Goal: Information Seeking & Learning: Learn about a topic

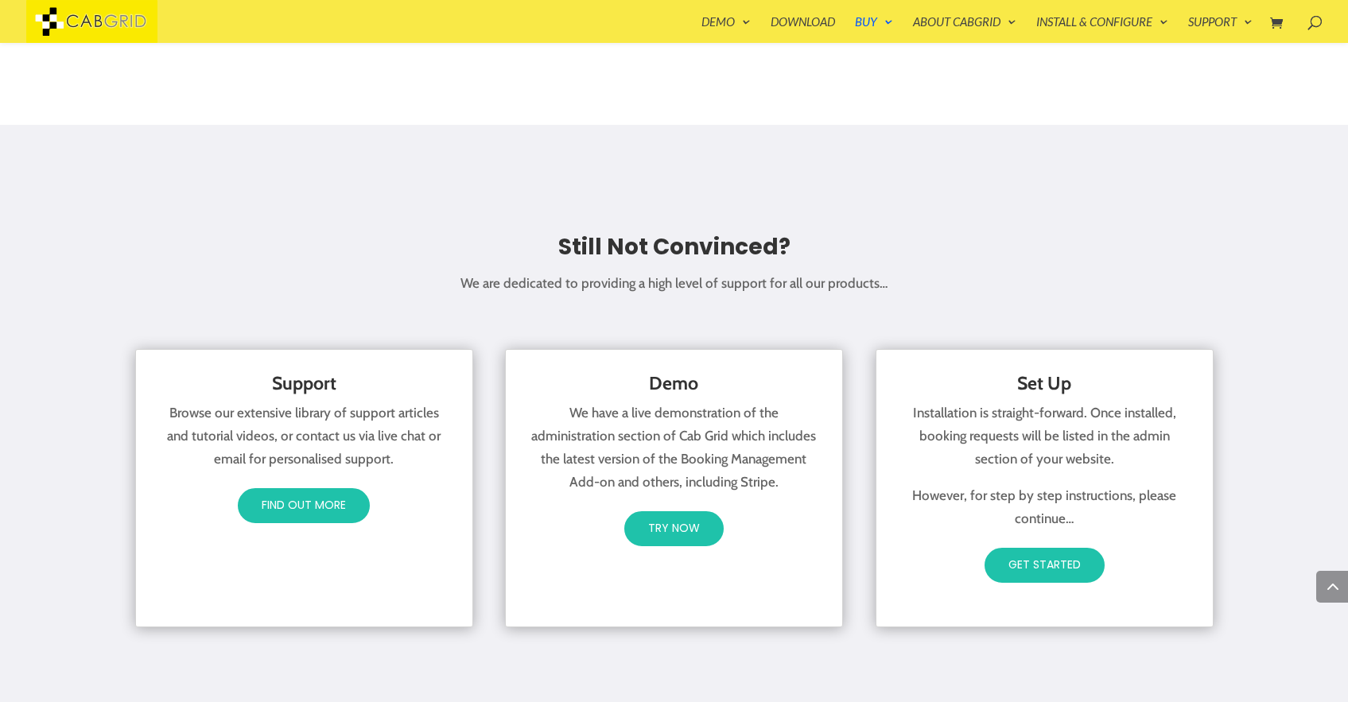
scroll to position [2418, 0]
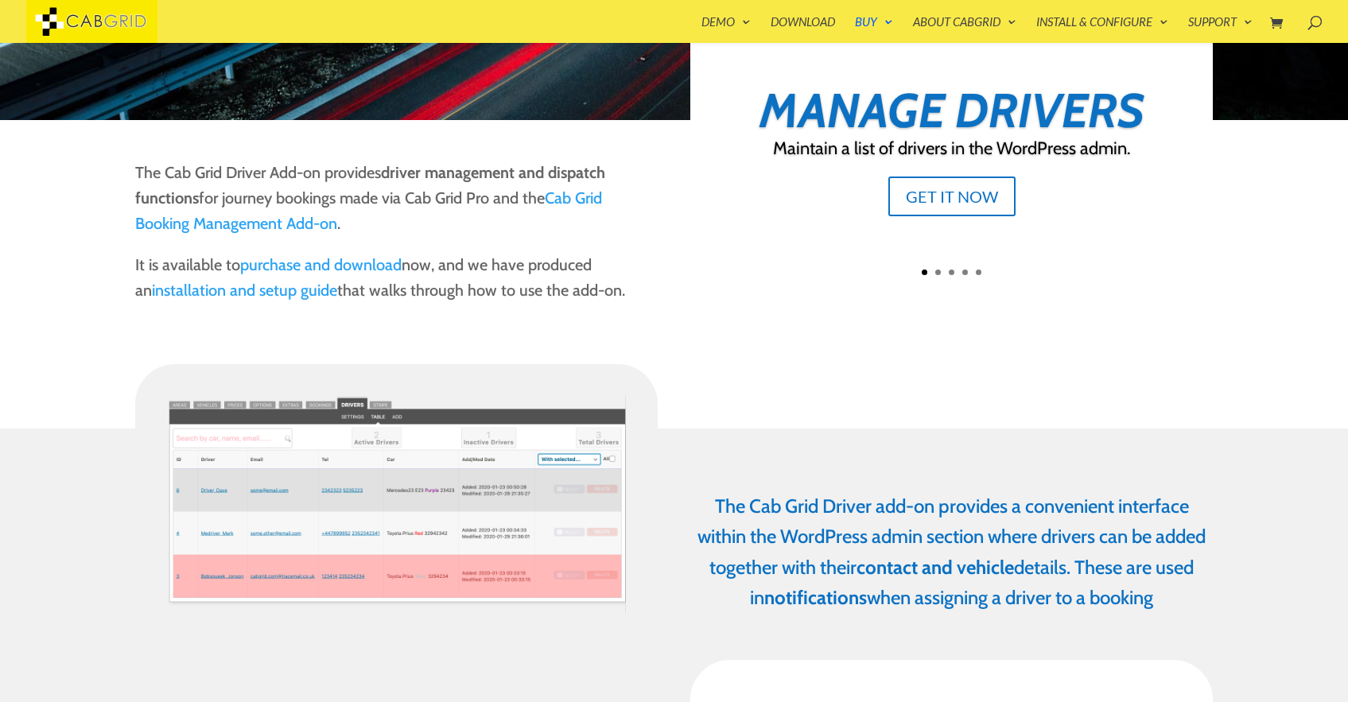
scroll to position [255, 0]
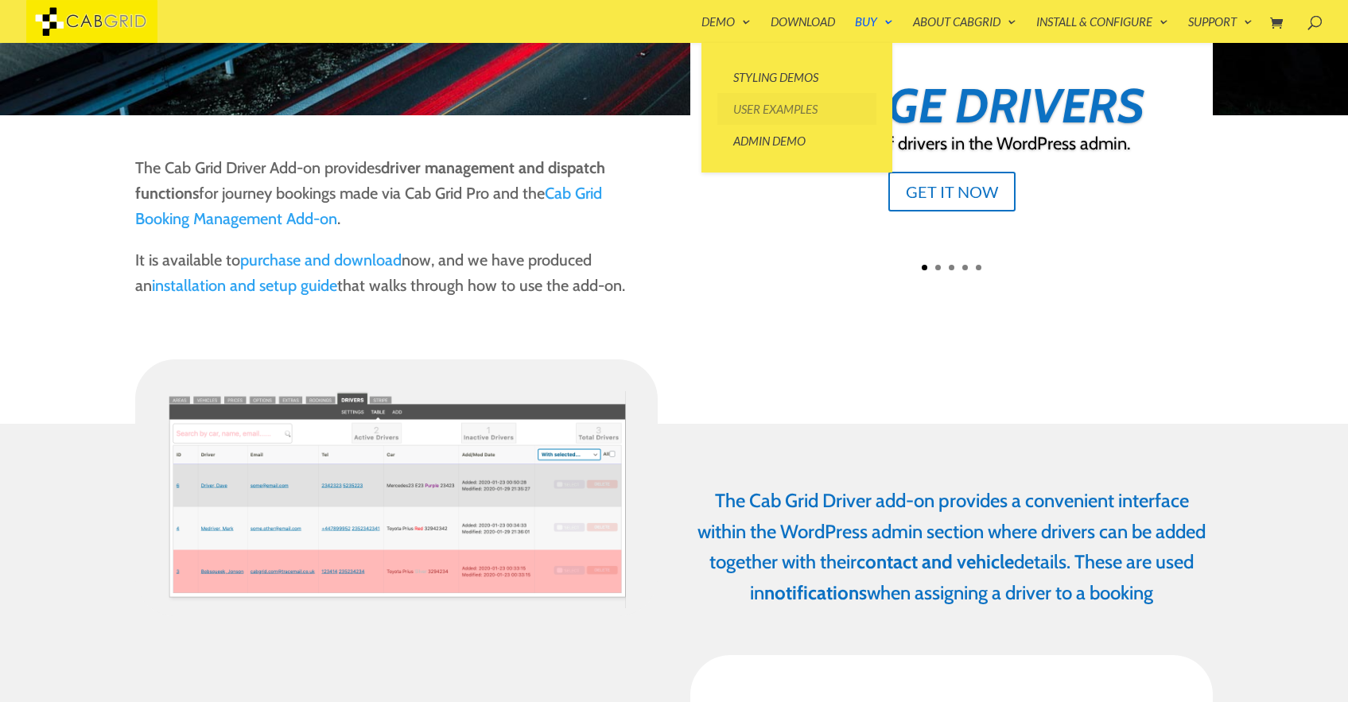
click at [749, 102] on link "User Examples" at bounding box center [797, 109] width 159 height 32
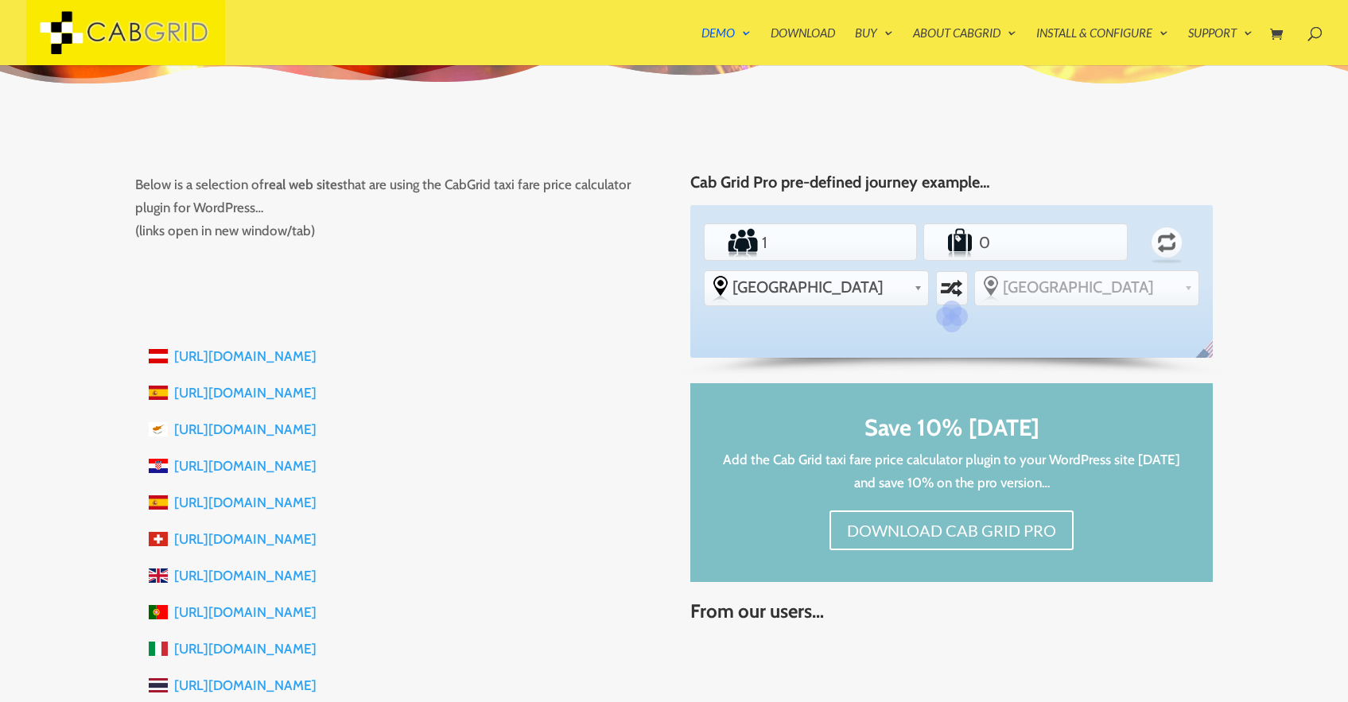
scroll to position [190, 0]
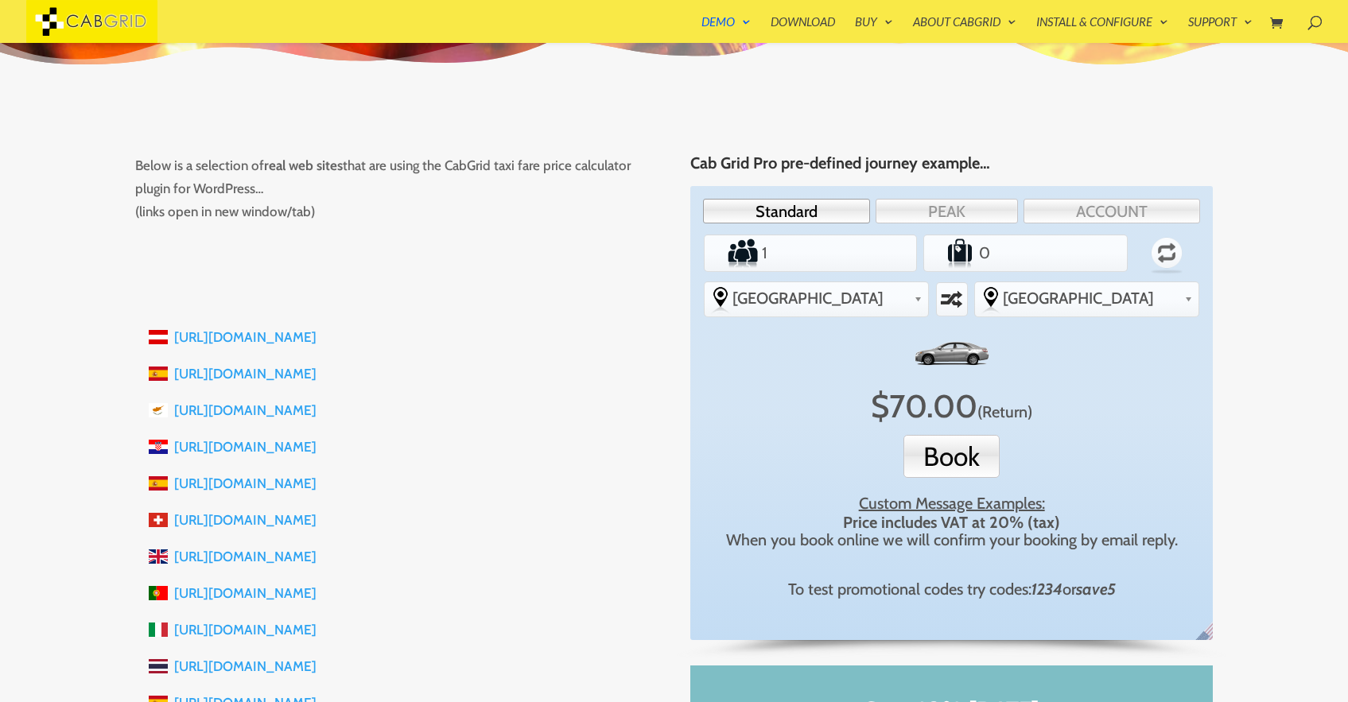
click at [241, 450] on link "https://sibenik-taxi.com" at bounding box center [245, 447] width 142 height 16
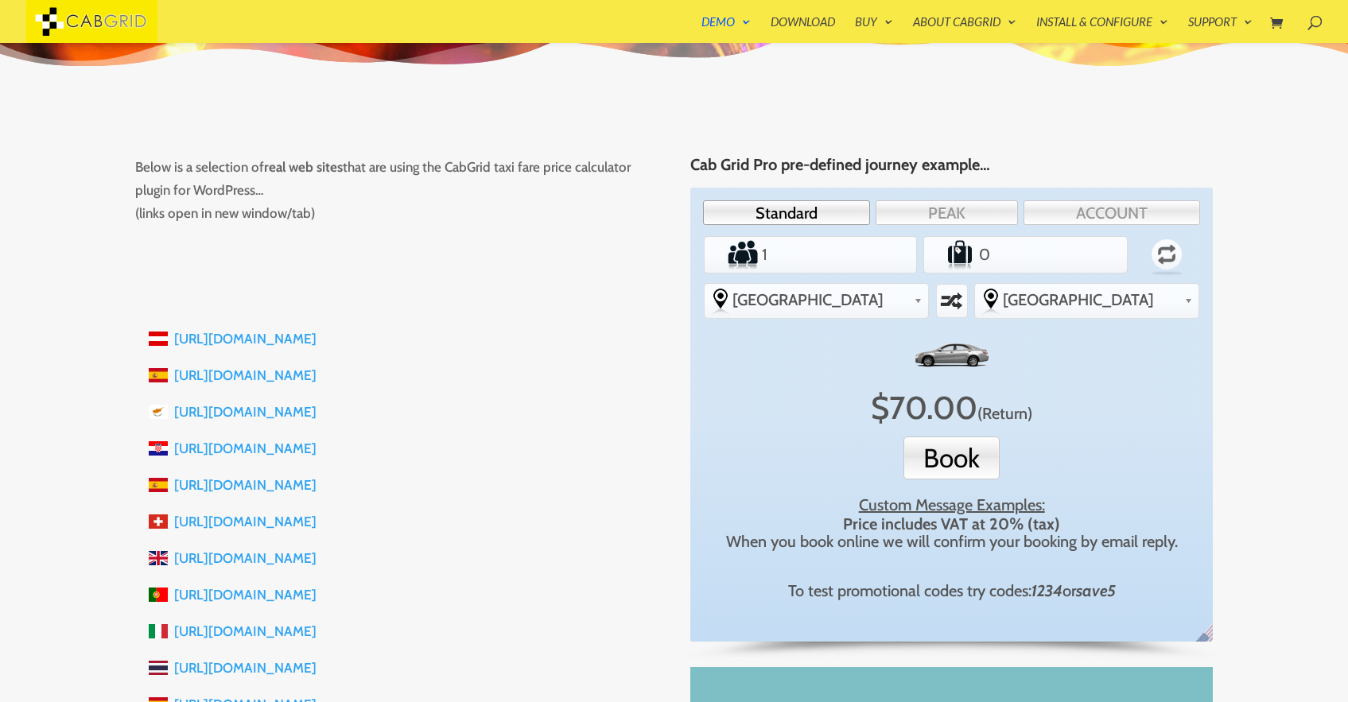
scroll to position [191, 0]
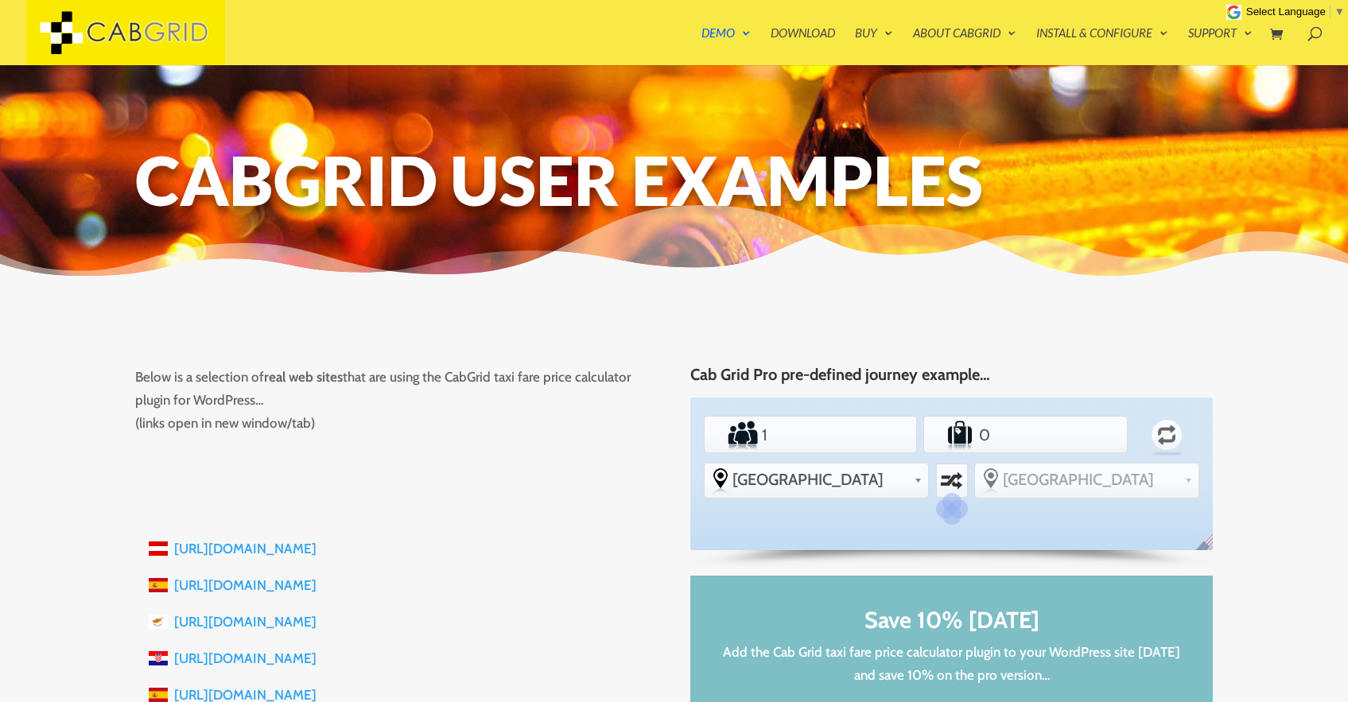
click at [128, 23] on img at bounding box center [125, 32] width 199 height 65
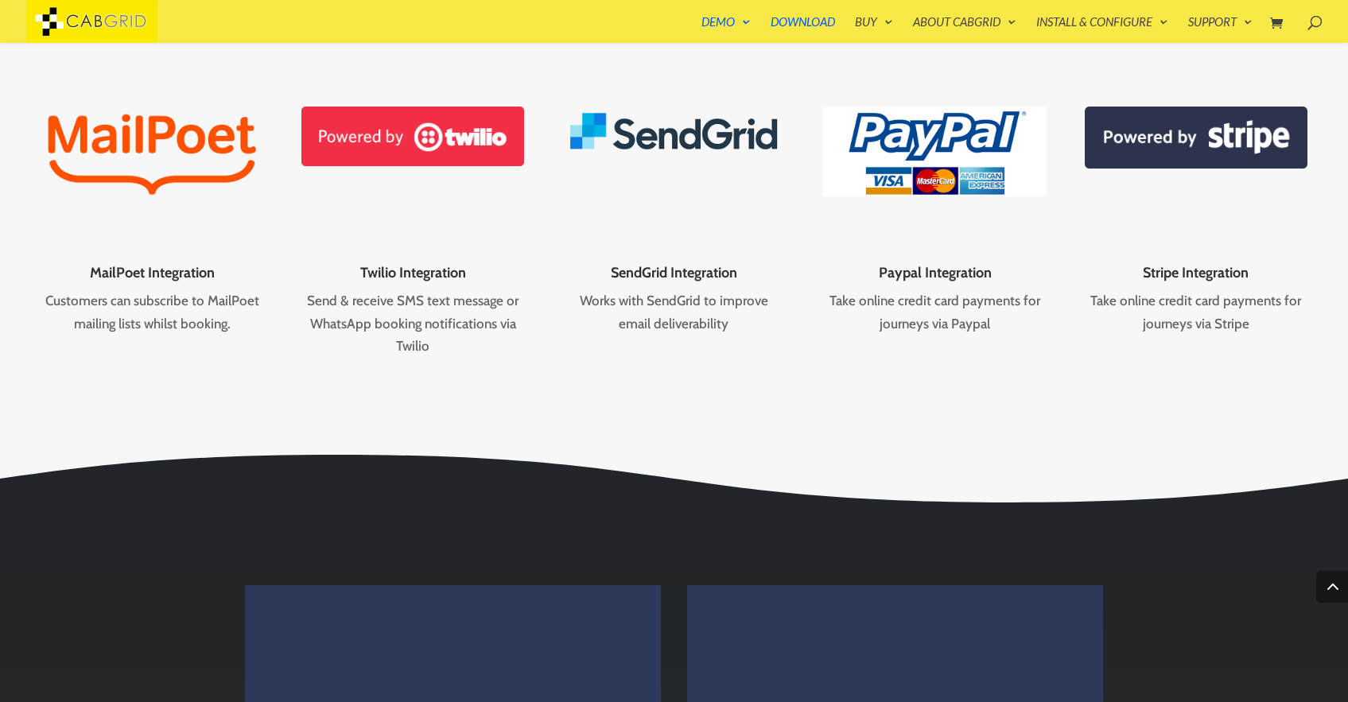
scroll to position [2355, 0]
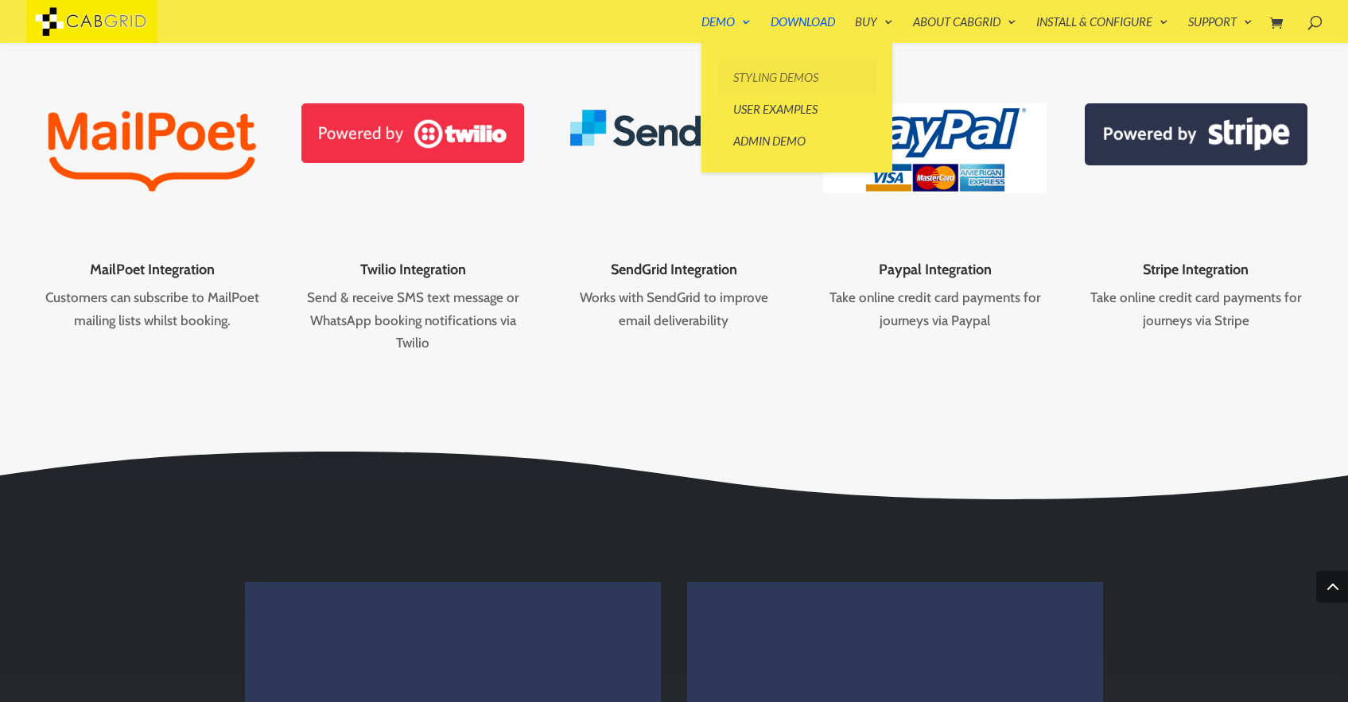
click at [764, 80] on link "Styling Demos" at bounding box center [797, 77] width 159 height 32
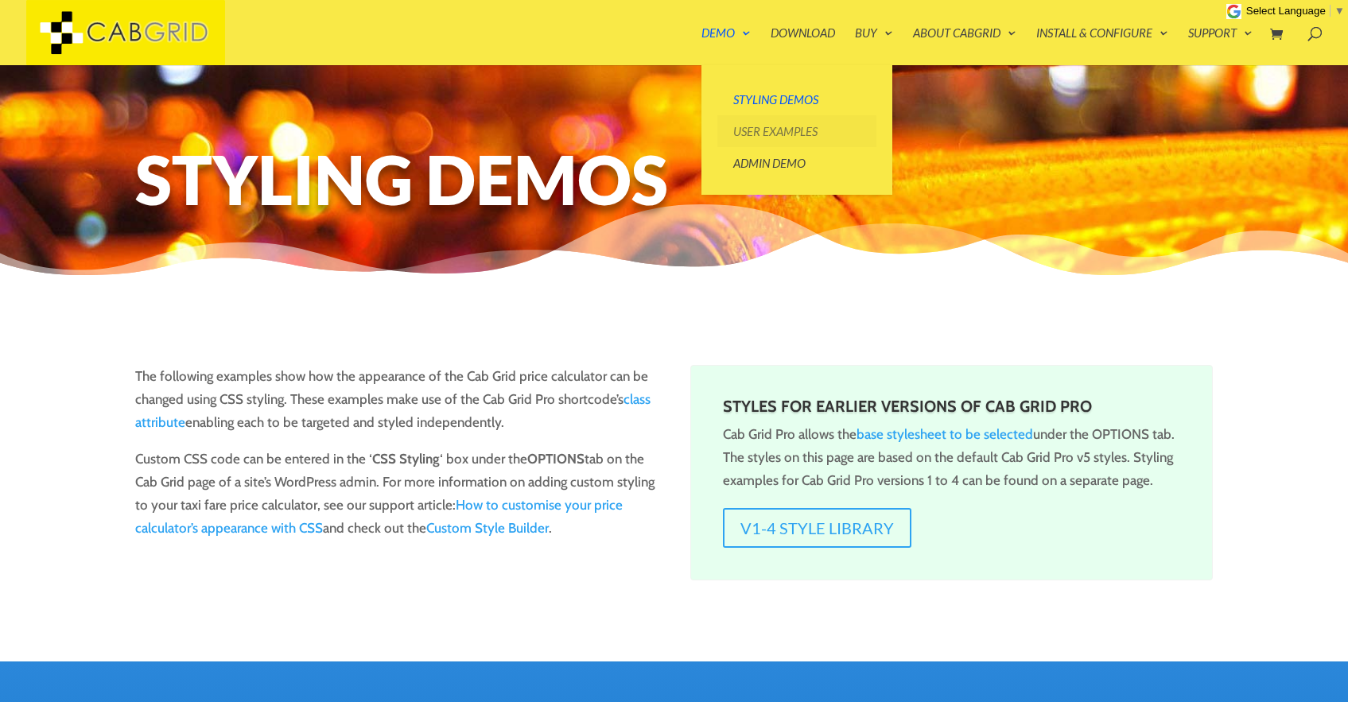
click at [753, 141] on link "User Examples" at bounding box center [797, 131] width 159 height 32
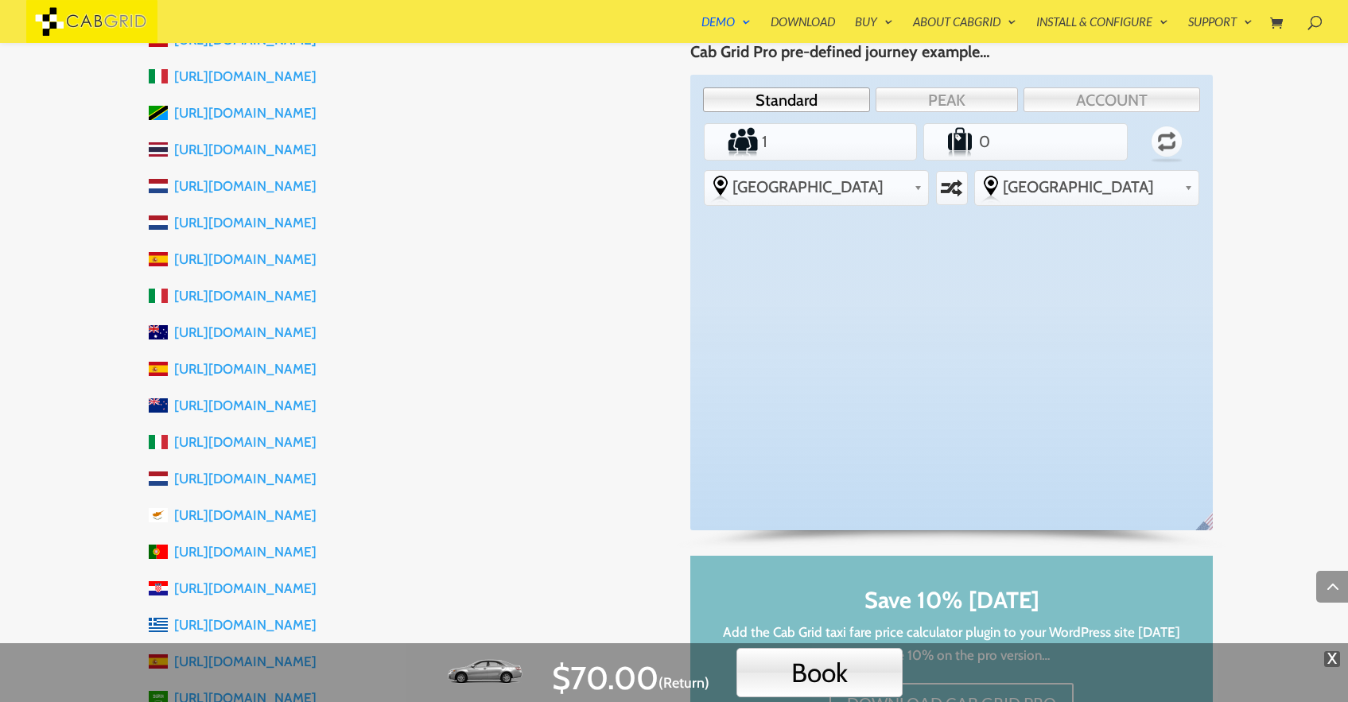
scroll to position [1081, 0]
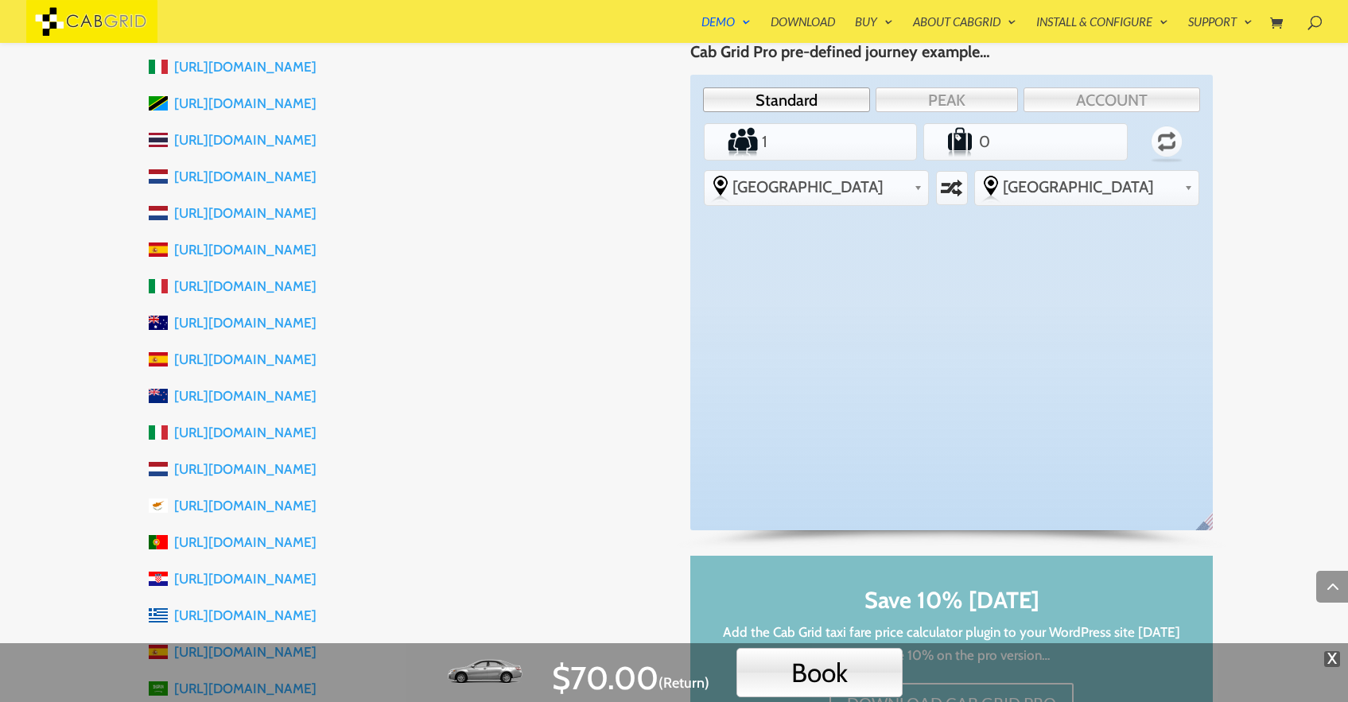
click at [553, 362] on li "https://www.lavillarona.es" at bounding box center [404, 359] width 510 height 37
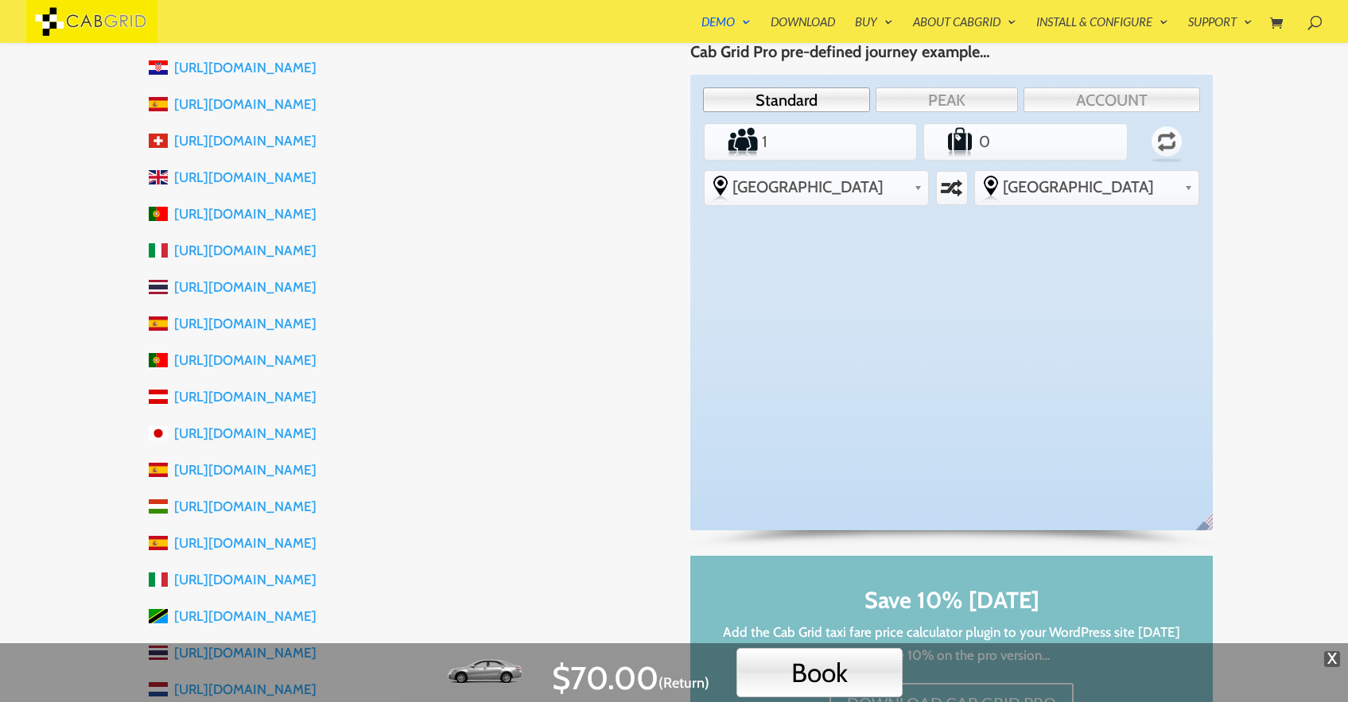
scroll to position [0, 0]
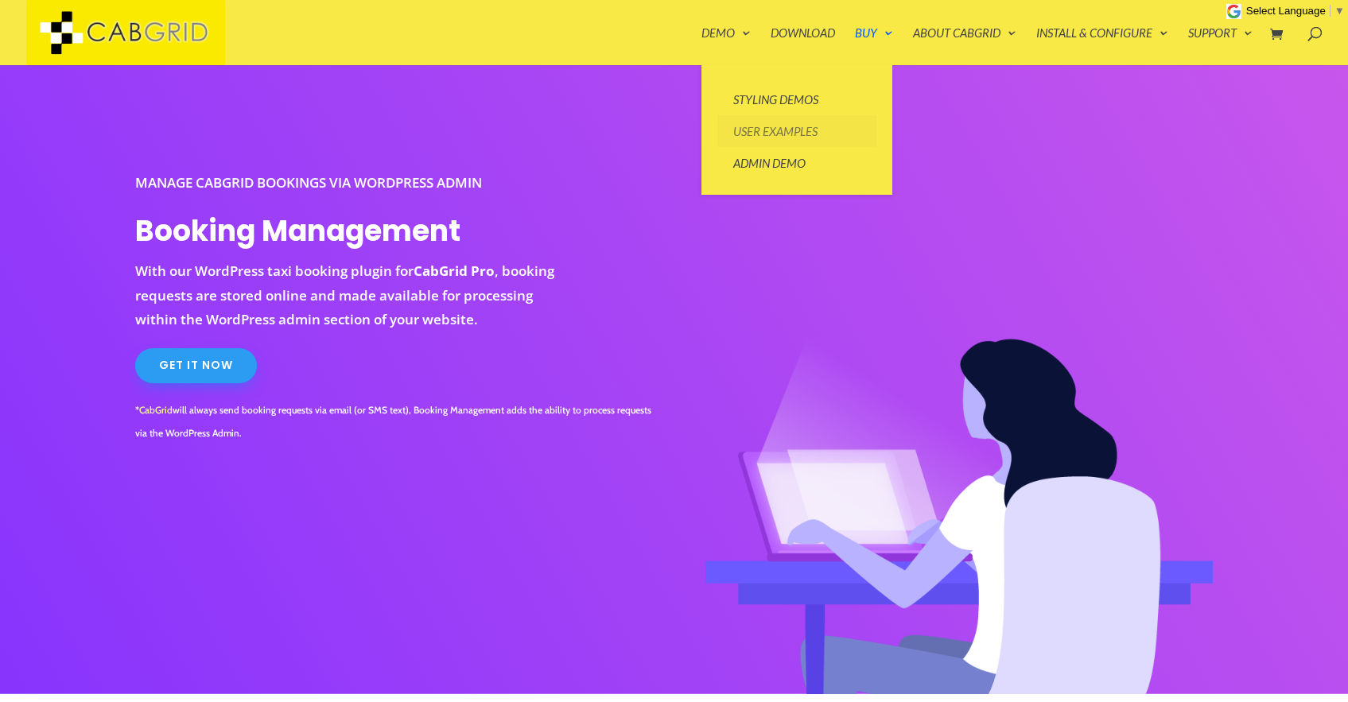
click at [753, 136] on link "User Examples" at bounding box center [797, 131] width 159 height 32
